Goal: Use online tool/utility: Use online tool/utility

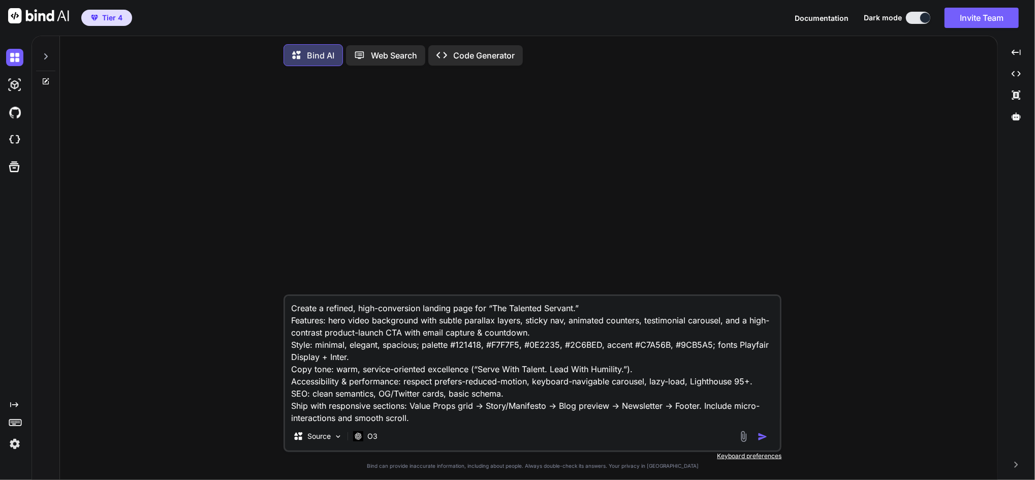
scroll to position [2, 0]
click at [760, 437] on img "button" at bounding box center [763, 436] width 10 height 10
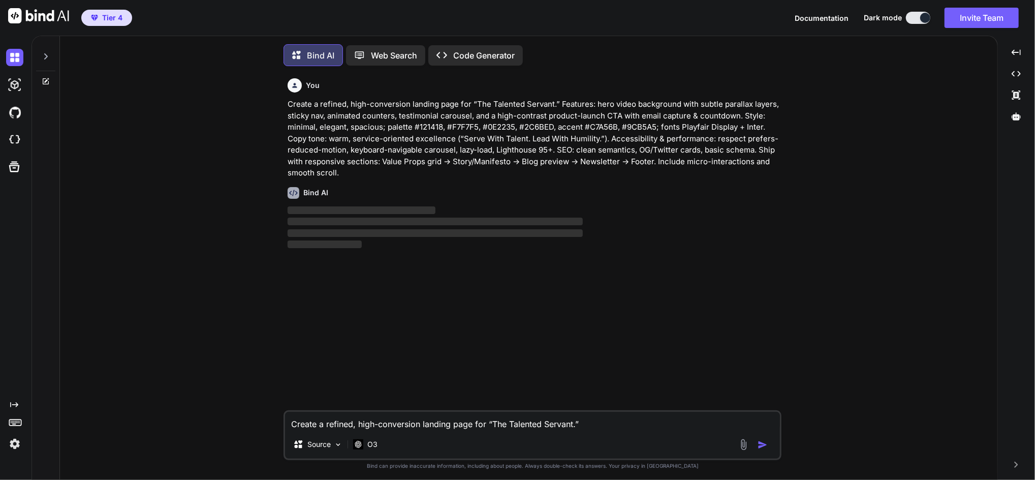
scroll to position [5, 0]
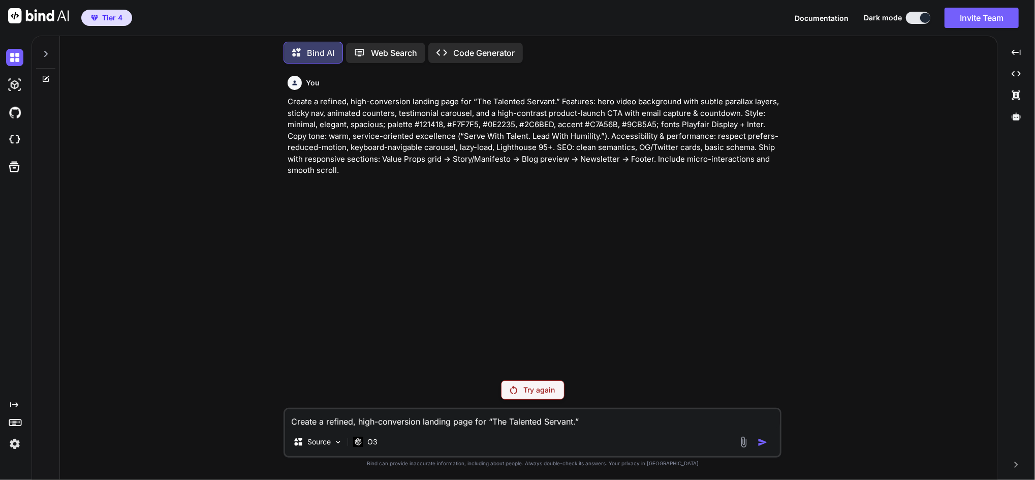
click at [531, 392] on p "Try again" at bounding box center [539, 390] width 32 height 10
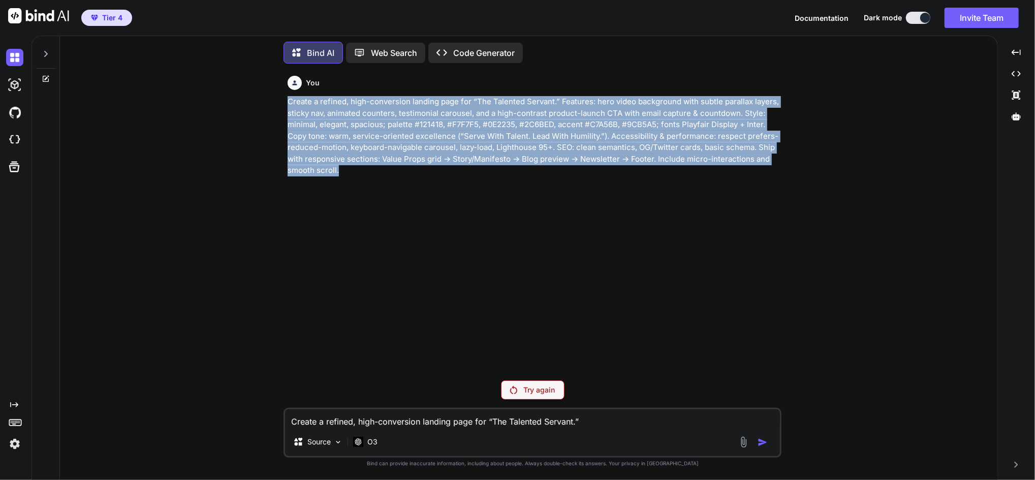
drag, startPoint x: 353, startPoint y: 171, endPoint x: 286, endPoint y: 100, distance: 97.8
click at [286, 100] on div "You Create a refined, high-conversion landing page for “The Talented Servant.” …" at bounding box center [534, 222] width 496 height 300
copy p "Create a refined, high-conversion landing page for “The Talented Servant.” Feat…"
click at [14, 440] on img at bounding box center [14, 443] width 17 height 17
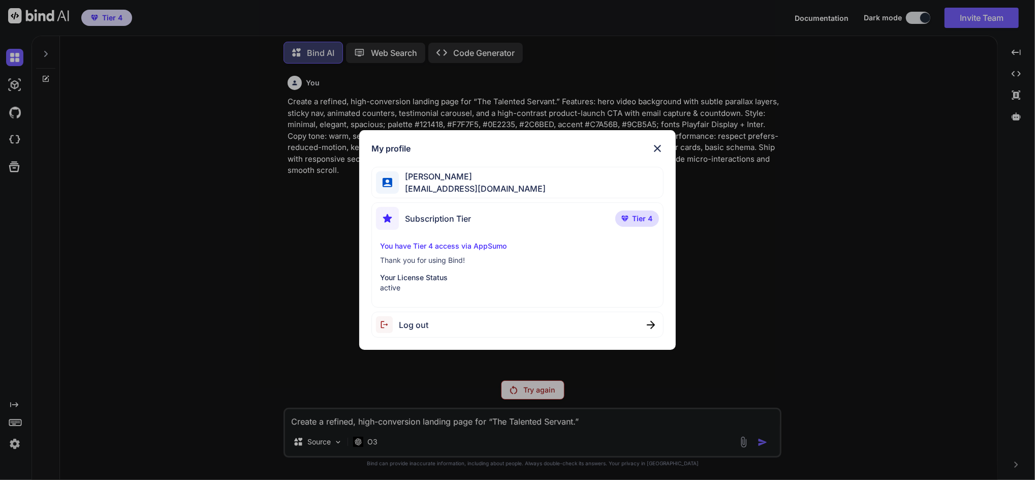
click at [418, 327] on span "Log out" at bounding box center [413, 325] width 29 height 12
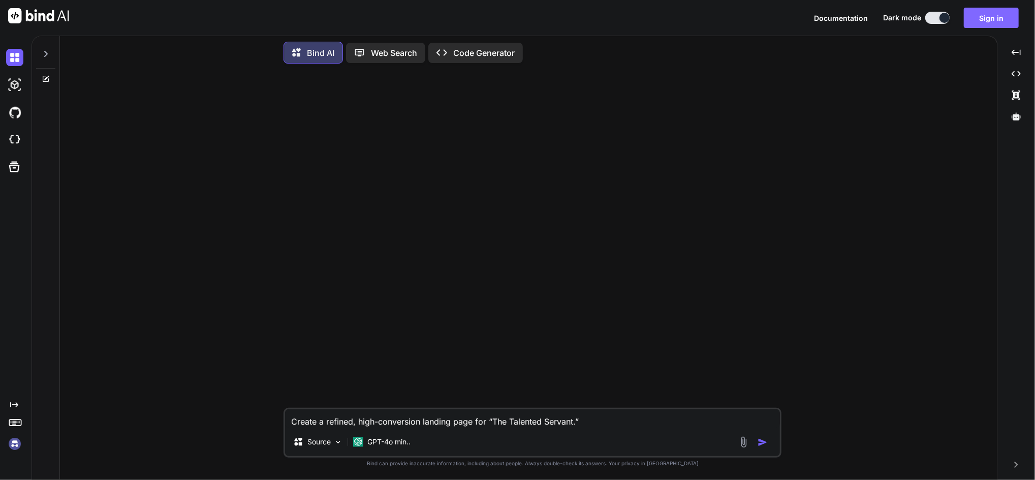
click at [996, 18] on button "Sign in" at bounding box center [991, 18] width 55 height 20
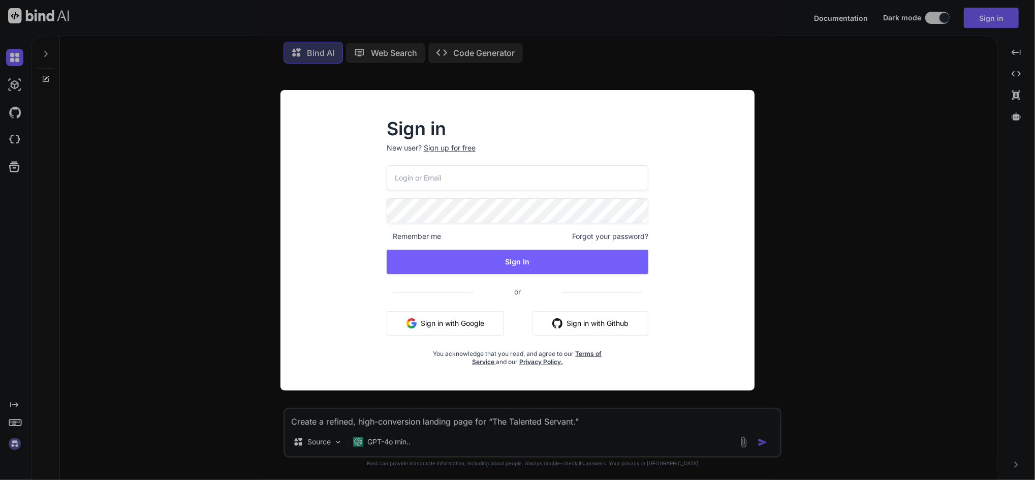
click at [426, 320] on button "Sign in with Google" at bounding box center [445, 323] width 117 height 24
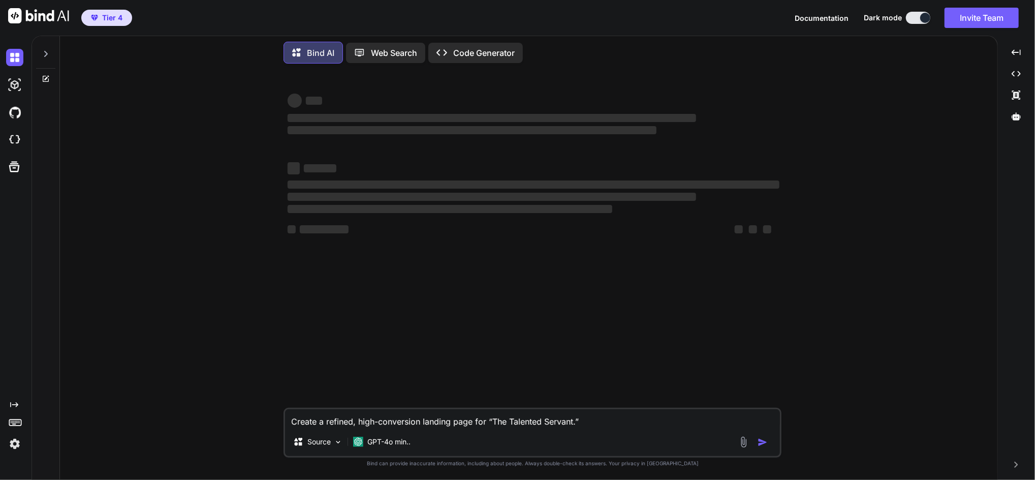
type textarea "x"
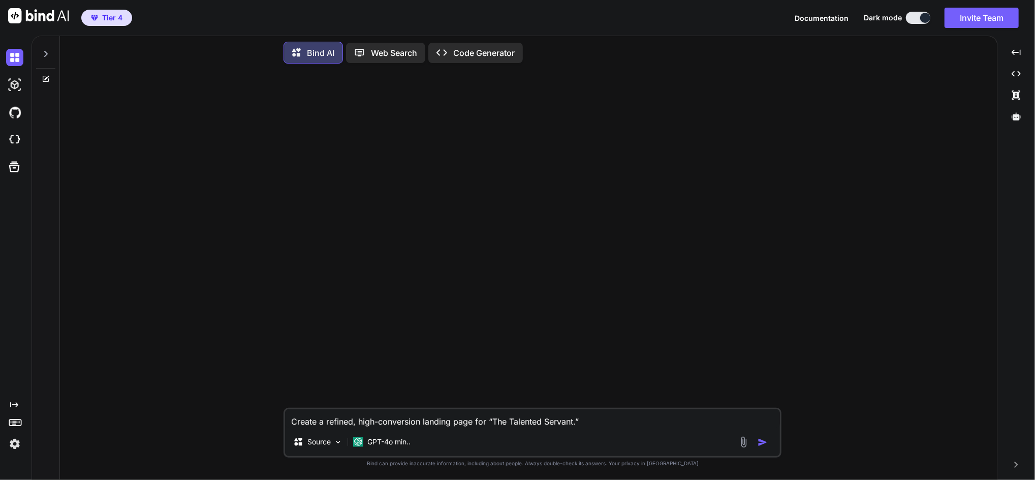
click at [321, 419] on textarea "Create a refined, high-conversion landing page for “The Talented Servant.” Feat…" at bounding box center [532, 418] width 495 height 18
paste textarea "Features: hero video background with subtle parallax layers, sticky nav, animat…"
type textarea "Create a refined, high-conversion landing page for “The Talented Servant.” Feat…"
type textarea "x"
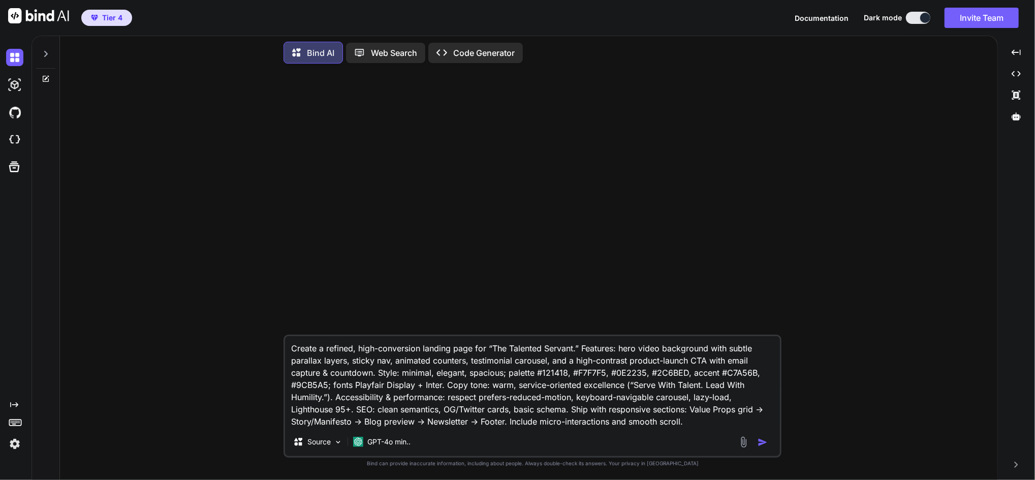
type textarea "Create a refined, high-conversion landing page for “The Talented Servant.” Feat…"
click at [761, 439] on img "button" at bounding box center [763, 442] width 10 height 10
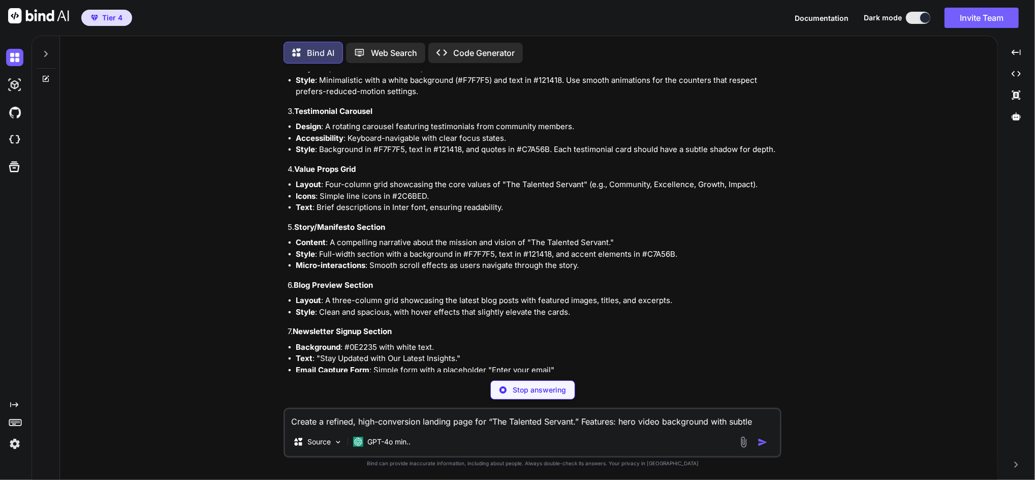
scroll to position [389, 0]
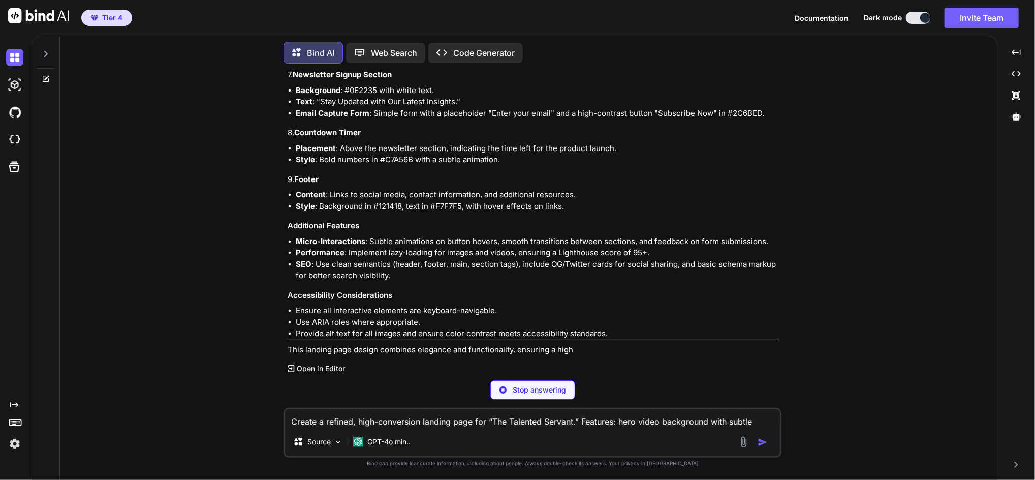
type textarea "x"
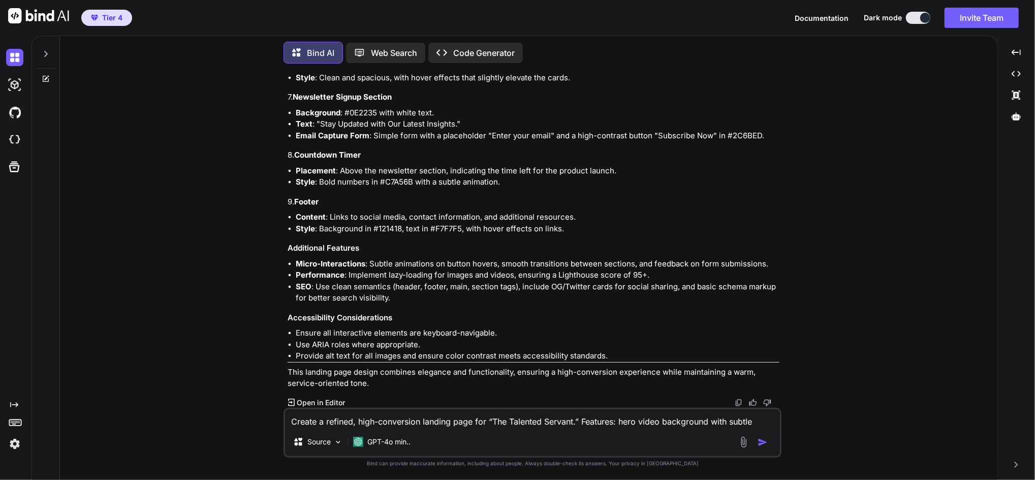
scroll to position [602, 0]
click at [352, 423] on textarea "Create a refined, high-conversion landing page for “The Talented Servant.” Feat…" at bounding box center [532, 418] width 495 height 18
type textarea "c"
type textarea "x"
type textarea "cr"
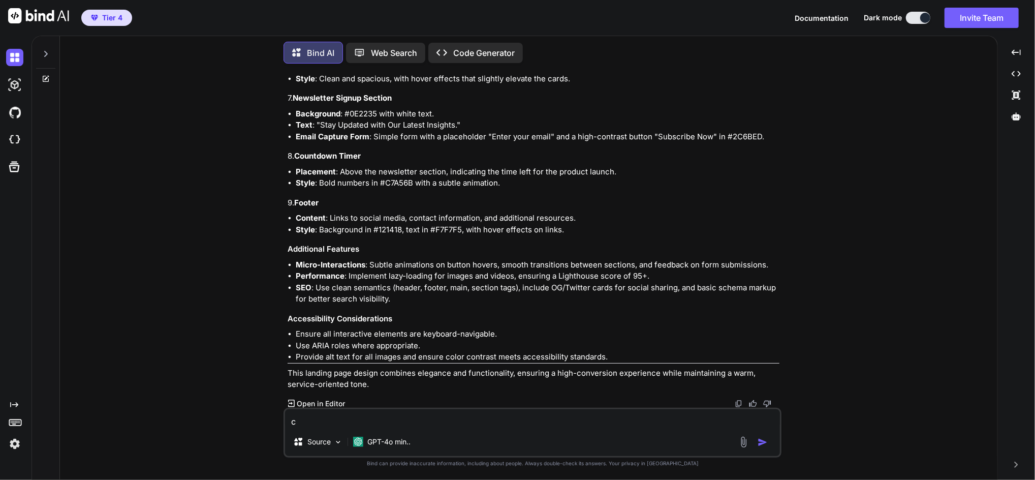
type textarea "x"
type textarea "cre"
type textarea "x"
type textarea "crea"
type textarea "x"
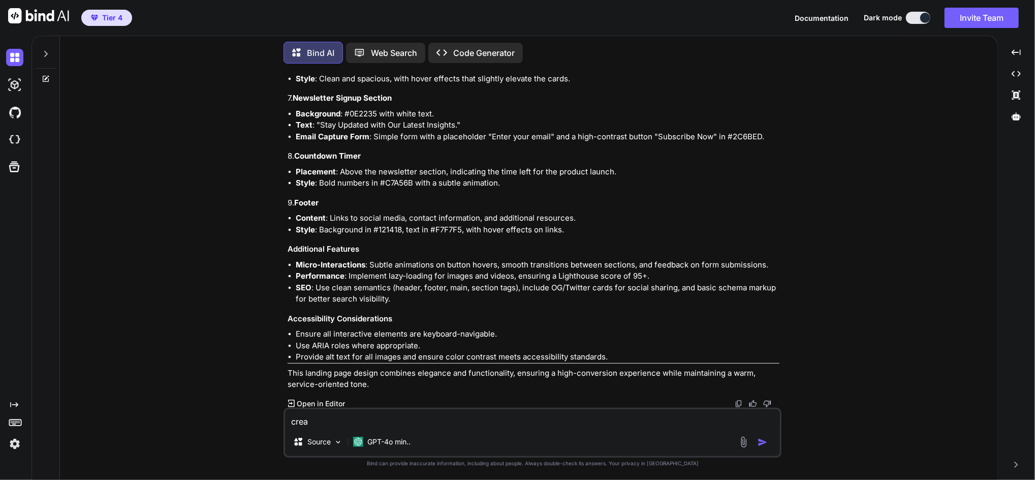
type textarea "creat"
type textarea "x"
type textarea "create"
type textarea "x"
type textarea "create"
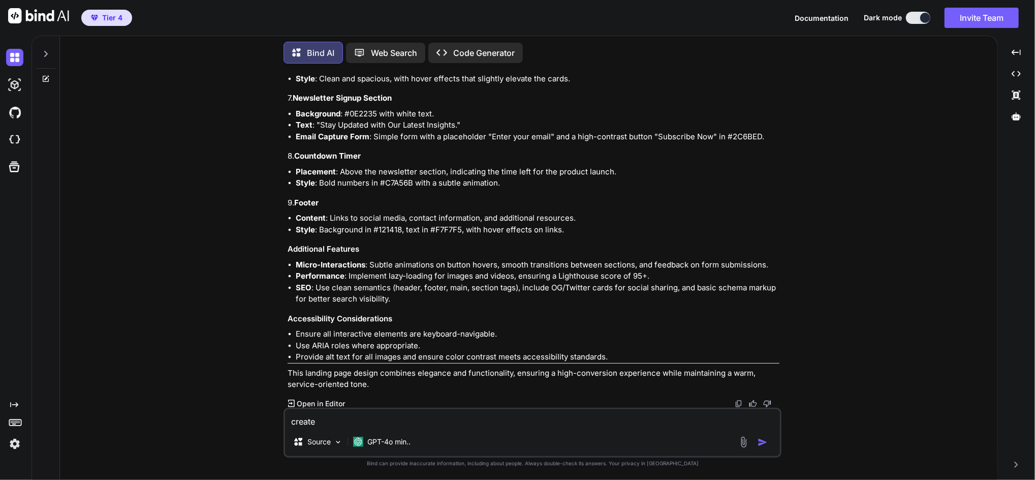
type textarea "x"
type textarea "create th"
type textarea "x"
type textarea "create the"
type textarea "x"
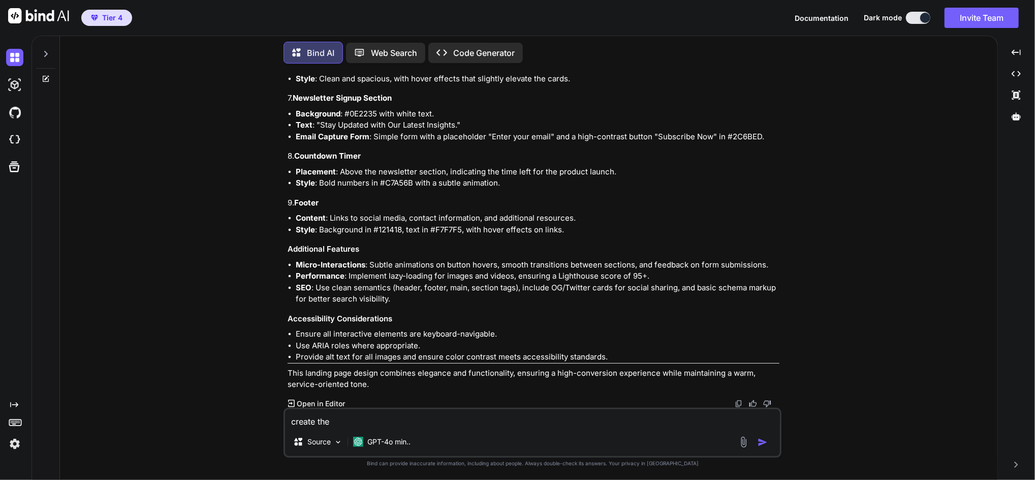
type textarea "create the"
type textarea "x"
type textarea "create the w"
type textarea "x"
type textarea "create the we"
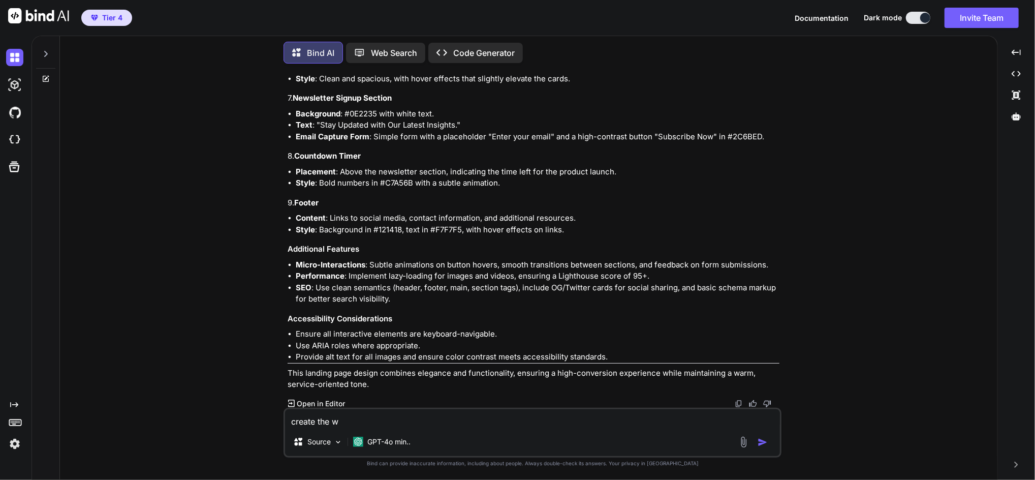
type textarea "x"
type textarea "create the web"
type textarea "x"
type textarea "create the webpa"
type textarea "x"
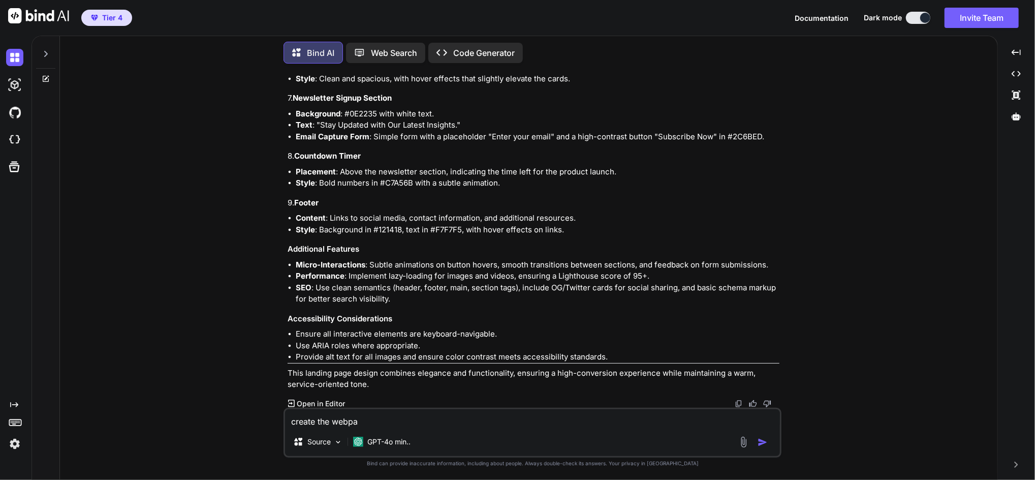
type textarea "create the webpag"
type textarea "x"
type textarea "create the webpage"
type textarea "x"
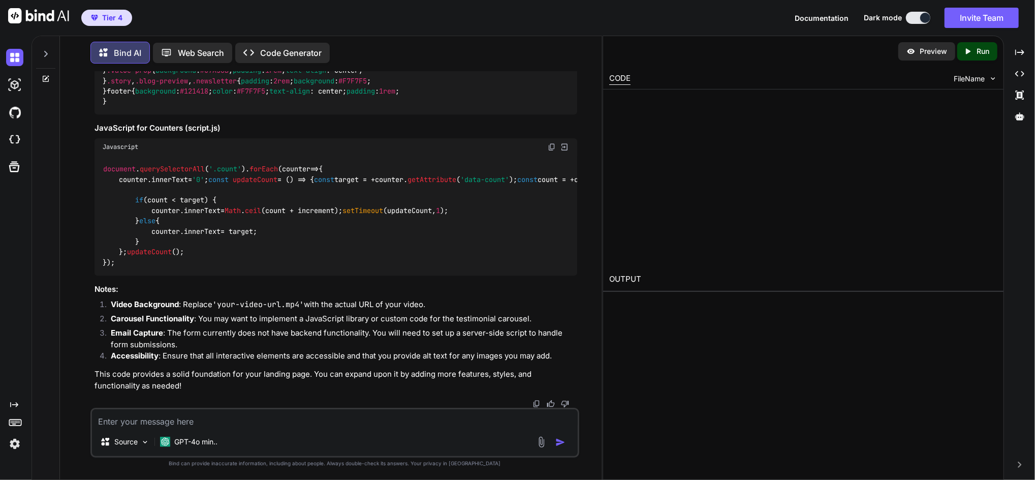
scroll to position [3299, 0]
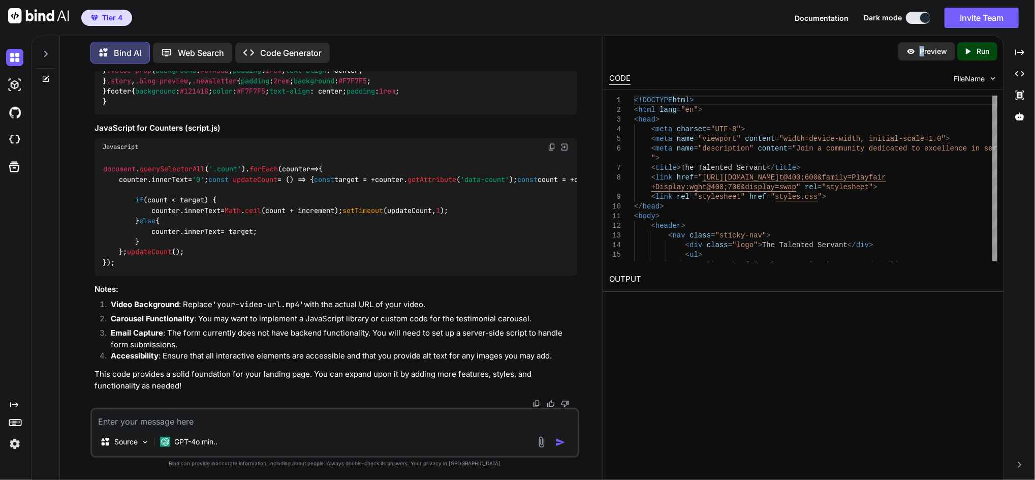
click at [922, 53] on p "Preview" at bounding box center [933, 51] width 27 height 10
drag, startPoint x: 922, startPoint y: 53, endPoint x: 832, endPoint y: 66, distance: 90.8
click at [832, 66] on div "Preview Created with Pixso. Run CODE FileName 1 2 3 4 5 6 7 8 9 10 11 12 13 14 …" at bounding box center [803, 167] width 400 height 262
click at [801, 392] on div "Preview Created with Pixso. Run CODE FileName 1 2 3 4 5 6 7 8 9 10 11 12 13 14 …" at bounding box center [803, 258] width 401 height 444
click at [968, 49] on icon "Created with Pixso." at bounding box center [967, 51] width 9 height 9
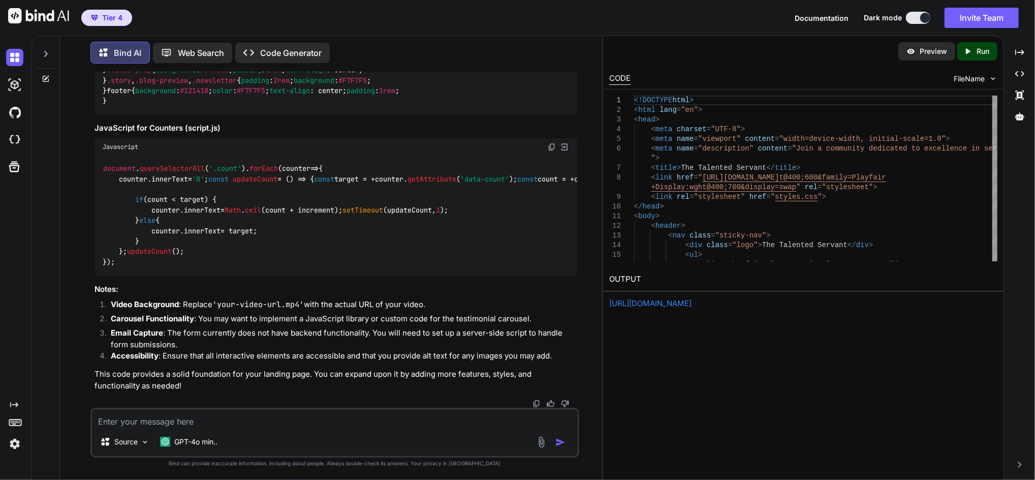
click at [692, 302] on link "[URL][DOMAIN_NAME]" at bounding box center [650, 303] width 82 height 10
click at [271, 43] on div "Created with Pixso. Code Generator" at bounding box center [282, 53] width 95 height 20
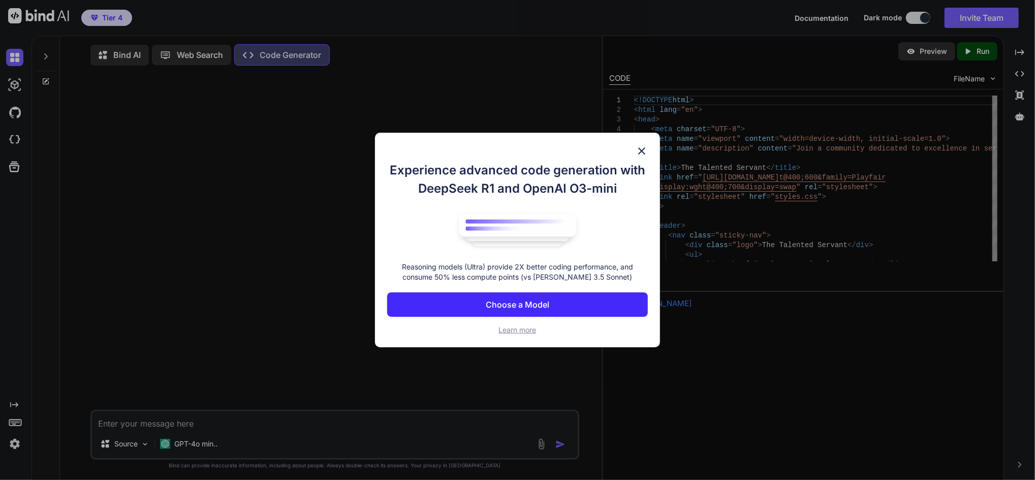
click at [519, 301] on p "Choose a Model" at bounding box center [518, 304] width 64 height 12
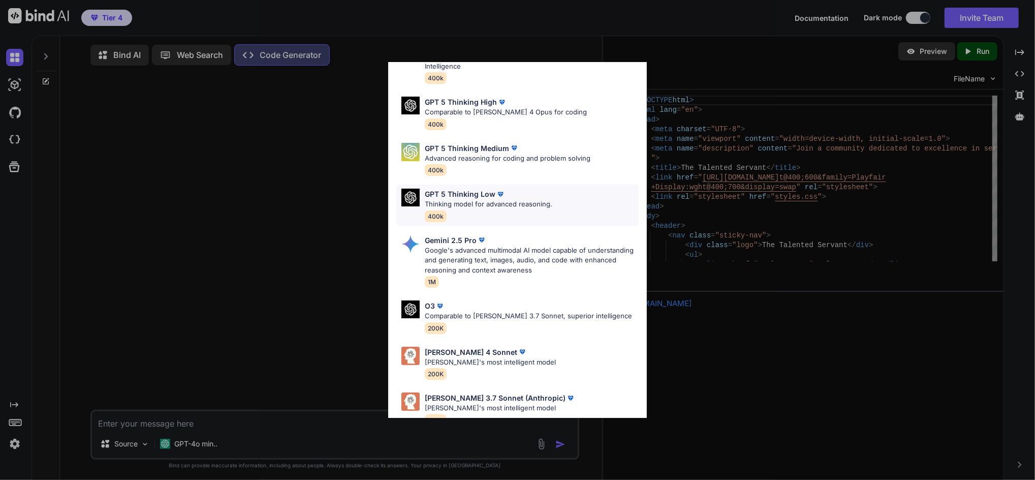
scroll to position [75, 0]
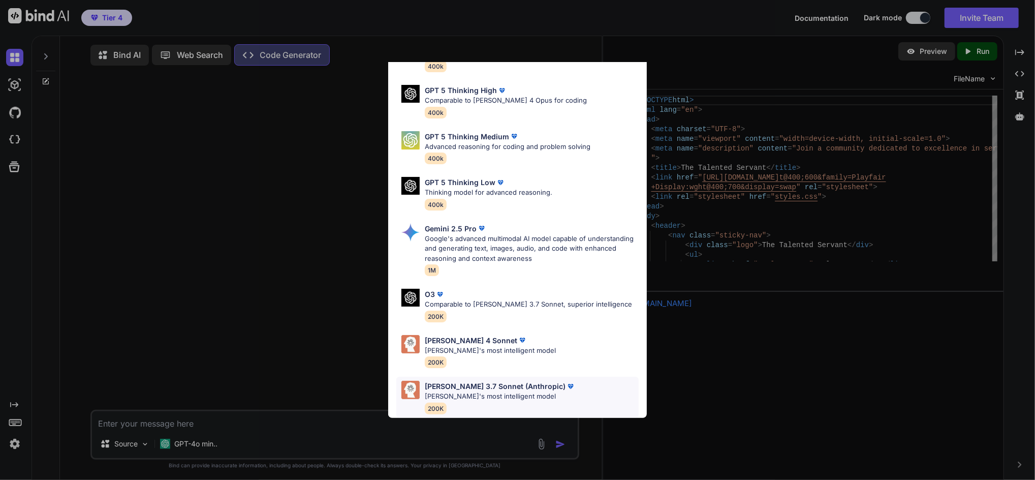
click at [511, 391] on p "[PERSON_NAME]'s most intelligent model" at bounding box center [500, 396] width 151 height 10
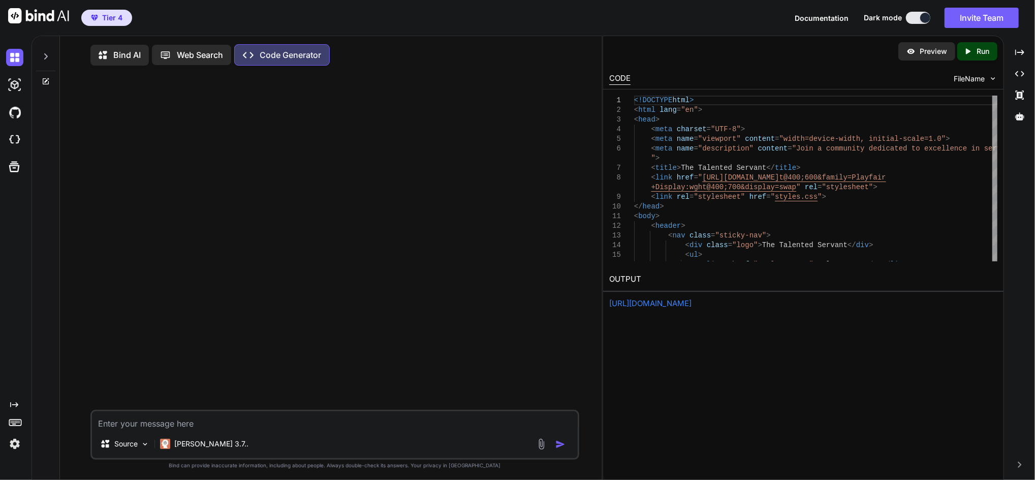
click at [240, 422] on textarea at bounding box center [335, 420] width 486 height 18
click at [1018, 49] on icon "Created with Pixso." at bounding box center [1019, 52] width 9 height 9
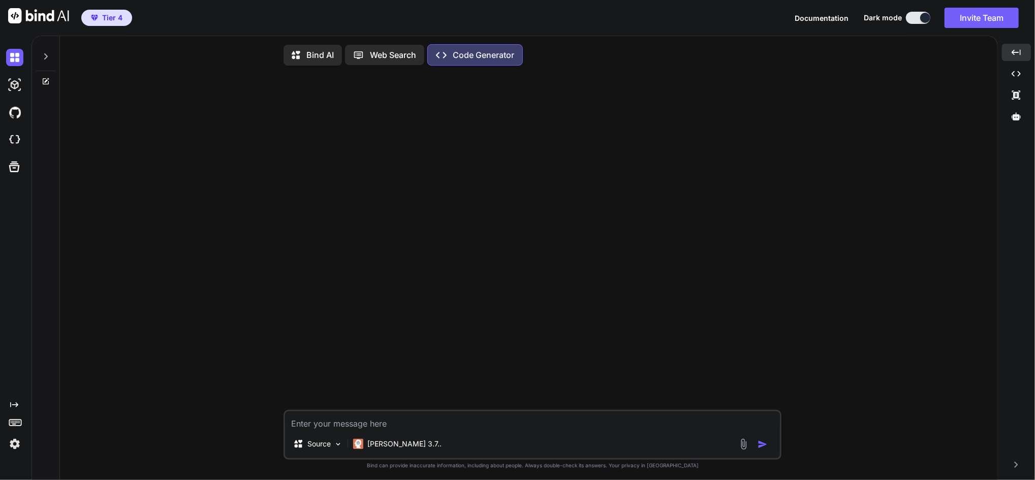
paste textarea "Create a refined, high-conversion landing page for “The Talented Servant.” Feat…"
type textarea "x"
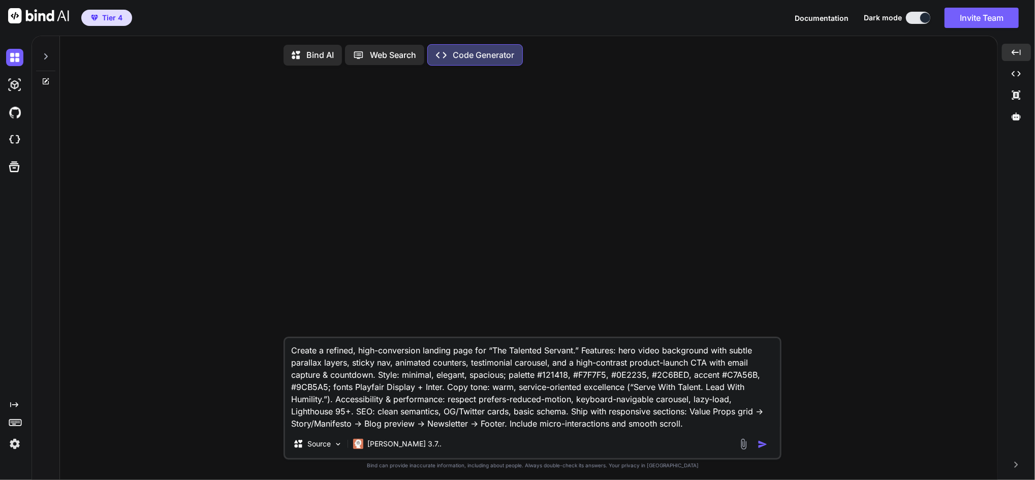
type textarea "Create a refined, high-conversion landing page for “The Talented Servant.” Feat…"
click at [763, 448] on img "button" at bounding box center [763, 444] width 10 height 10
type textarea "x"
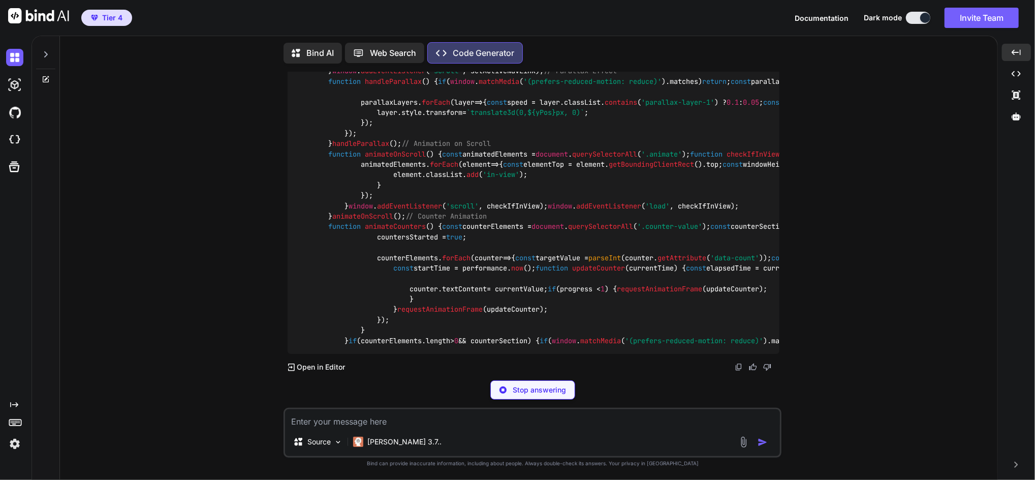
scroll to position [17286, 0]
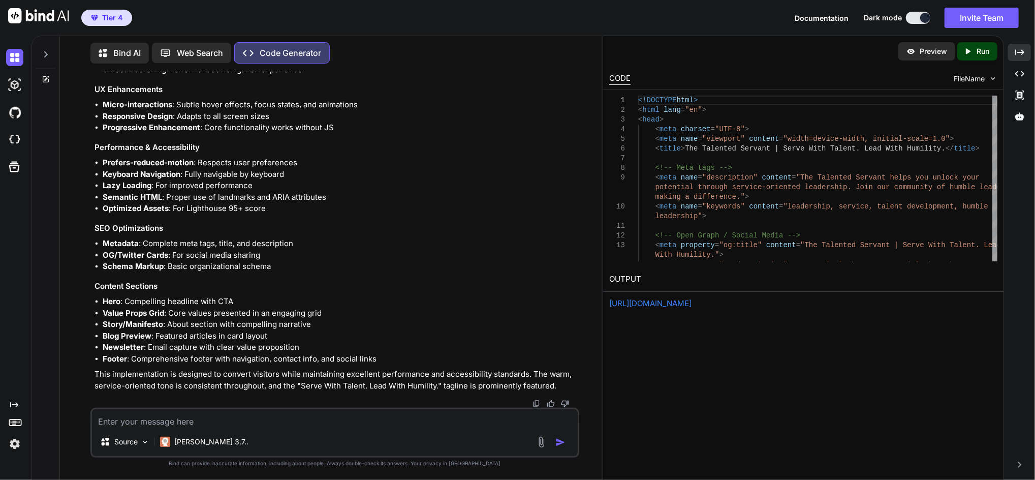
click at [692, 302] on link "[URL][DOMAIN_NAME]" at bounding box center [650, 303] width 82 height 10
click at [935, 52] on p "Preview" at bounding box center [933, 51] width 27 height 10
click at [12, 85] on img at bounding box center [14, 84] width 17 height 17
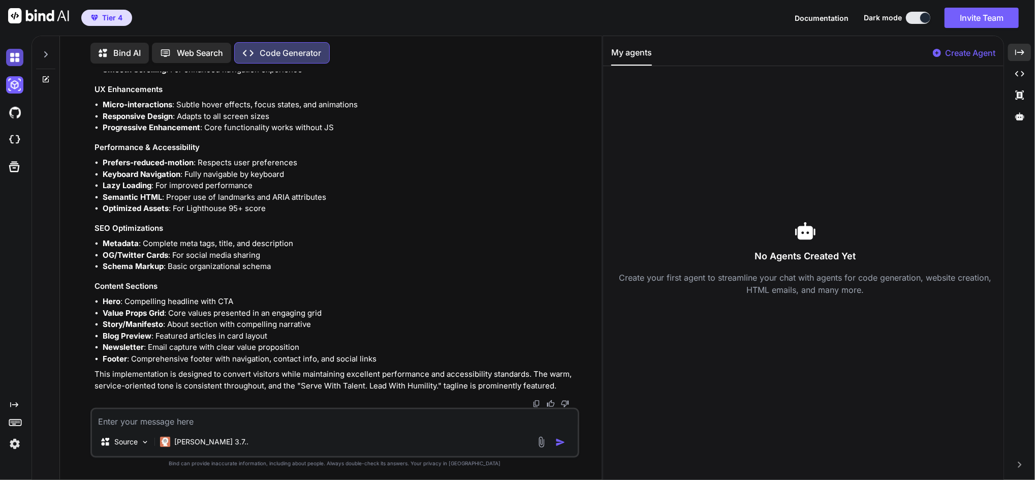
click at [14, 55] on img at bounding box center [14, 57] width 17 height 17
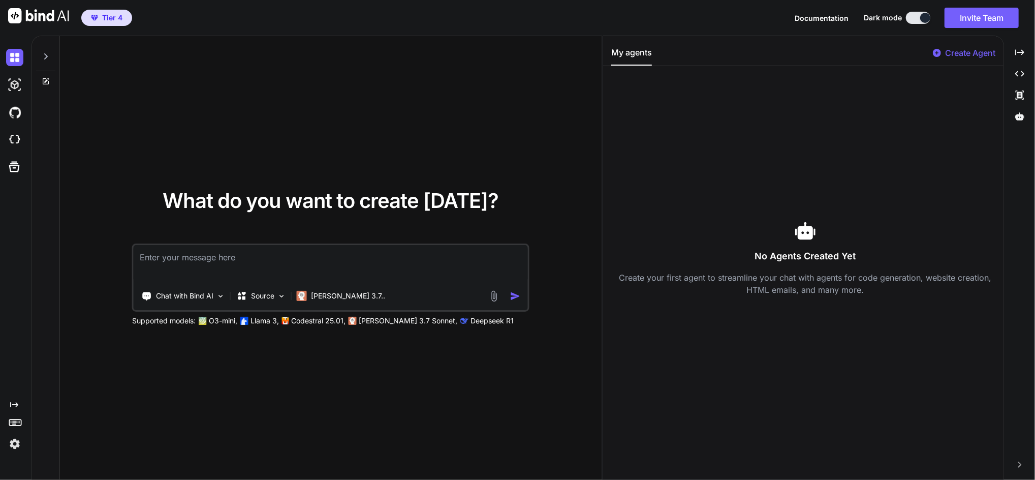
type textarea "x"
click at [14, 401] on icon "Created with Pixso." at bounding box center [14, 404] width 8 height 8
